Goal: Transaction & Acquisition: Purchase product/service

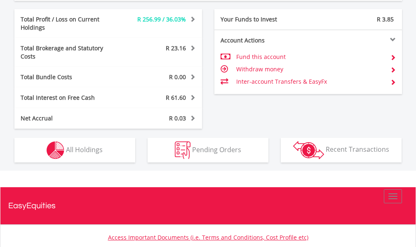
scroll to position [454, 0]
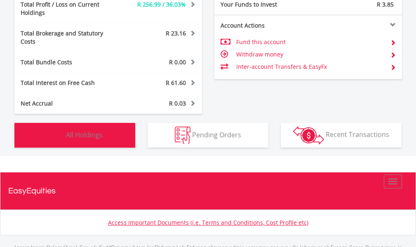
click at [97, 130] on span "All Holdings" at bounding box center [84, 134] width 37 height 9
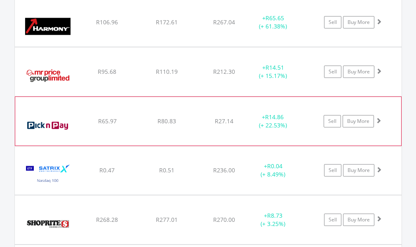
scroll to position [906, 0]
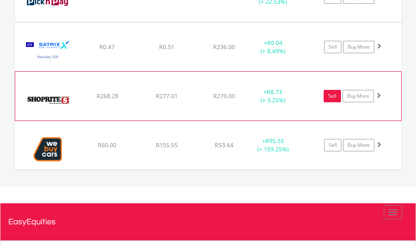
click at [332, 90] on link "Sell" at bounding box center [332, 96] width 17 height 12
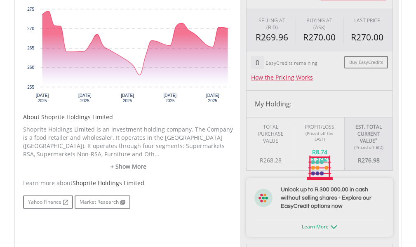
scroll to position [289, 0]
type input "******"
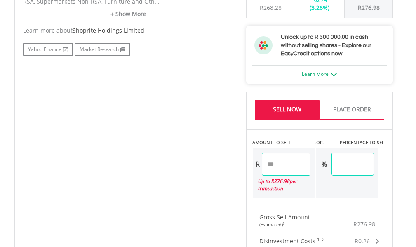
scroll to position [495, 0]
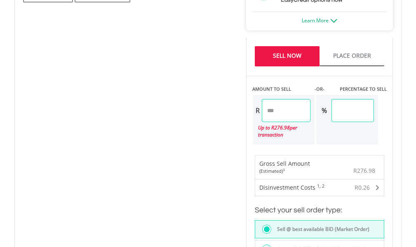
click at [323, 134] on div "% ******" at bounding box center [347, 119] width 64 height 51
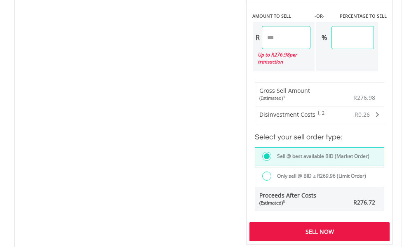
scroll to position [619, 0]
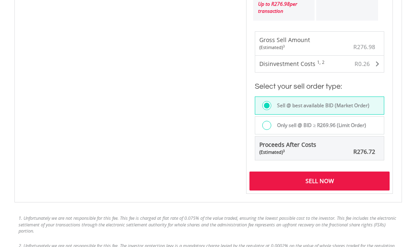
click at [329, 181] on div "Sell Now" at bounding box center [319, 181] width 141 height 19
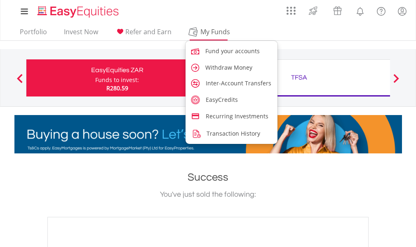
click at [210, 32] on span "My Funds" at bounding box center [215, 31] width 54 height 11
click at [209, 35] on span "My Funds" at bounding box center [215, 31] width 54 height 11
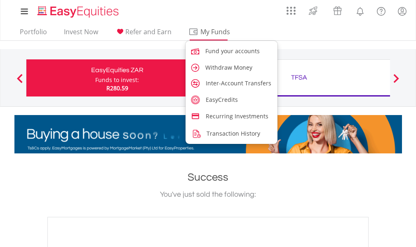
click at [211, 32] on span "My Funds" at bounding box center [215, 31] width 54 height 11
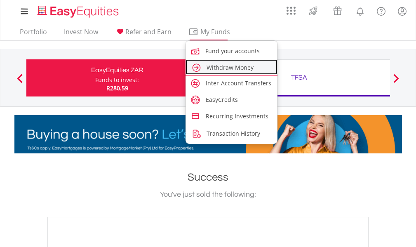
click at [246, 69] on span "Withdraw Money" at bounding box center [230, 68] width 47 height 8
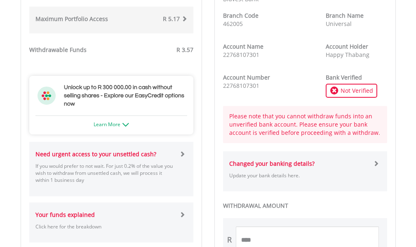
scroll to position [371, 0]
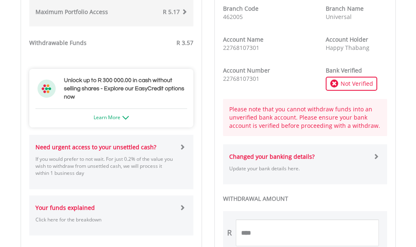
click at [129, 153] on div "Need urgent access to your unsettled cash? If you would prefer to not wait. For…" at bounding box center [104, 162] width 151 height 38
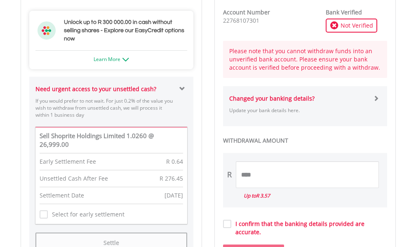
scroll to position [495, 0]
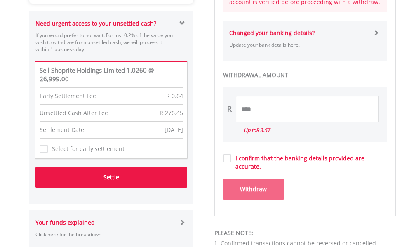
click at [101, 173] on button "Settle" at bounding box center [111, 177] width 152 height 21
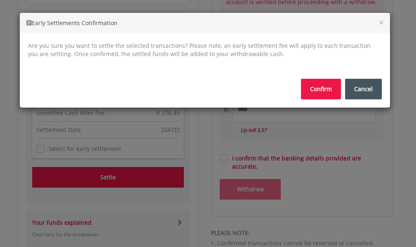
click at [323, 94] on button "Confirm" at bounding box center [321, 89] width 40 height 21
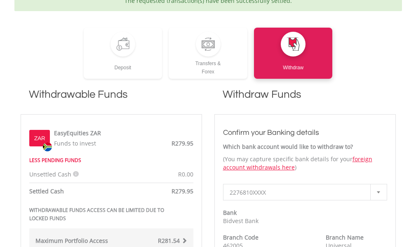
scroll to position [289, 0]
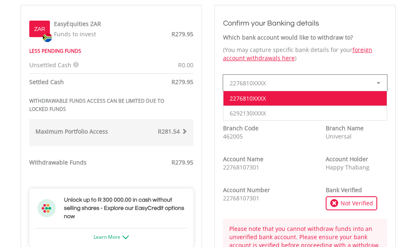
click at [379, 81] on div at bounding box center [378, 83] width 16 height 16
click at [292, 113] on li "6292130XXXX" at bounding box center [304, 113] width 163 height 15
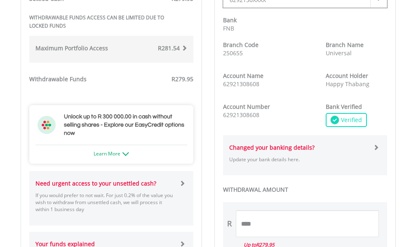
scroll to position [454, 0]
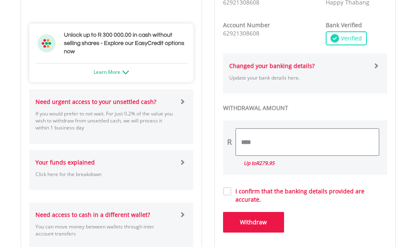
click at [293, 150] on input "****" at bounding box center [307, 142] width 143 height 27
type input "*"
type input "***"
click at [234, 193] on label "I confirm that the banking details provided are accurate." at bounding box center [309, 195] width 156 height 16
click at [242, 212] on button "Withdraw" at bounding box center [253, 222] width 61 height 21
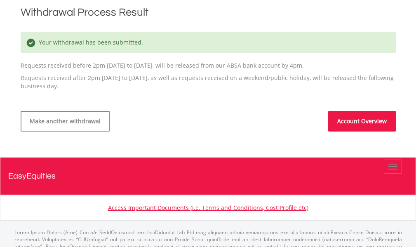
scroll to position [165, 0]
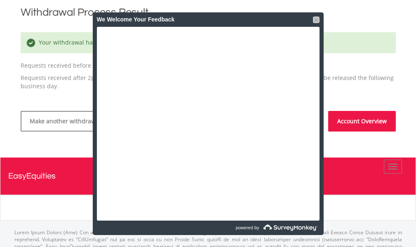
click at [315, 21] on div at bounding box center [316, 19] width 7 height 7
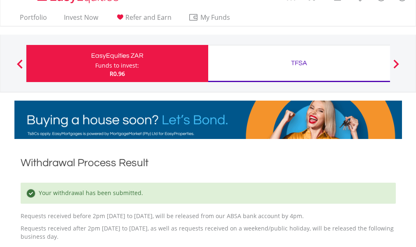
scroll to position [0, 0]
